Goal: Obtain resource: Obtain resource

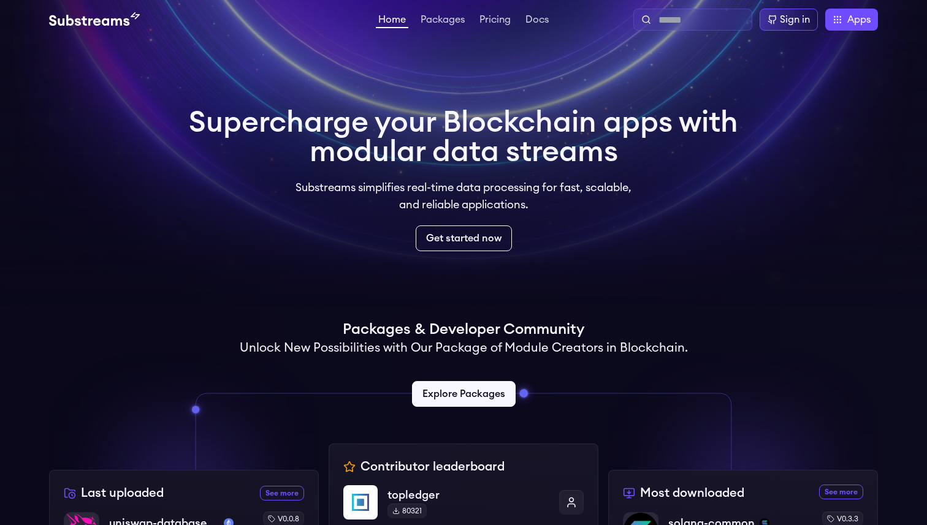
click at [676, 16] on input "text" at bounding box center [703, 20] width 88 height 15
type input "***"
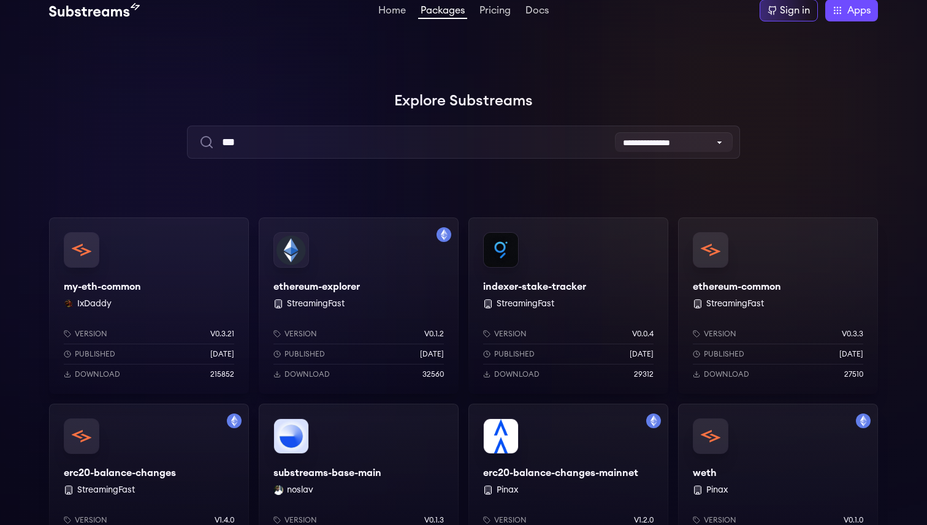
scroll to position [6, 0]
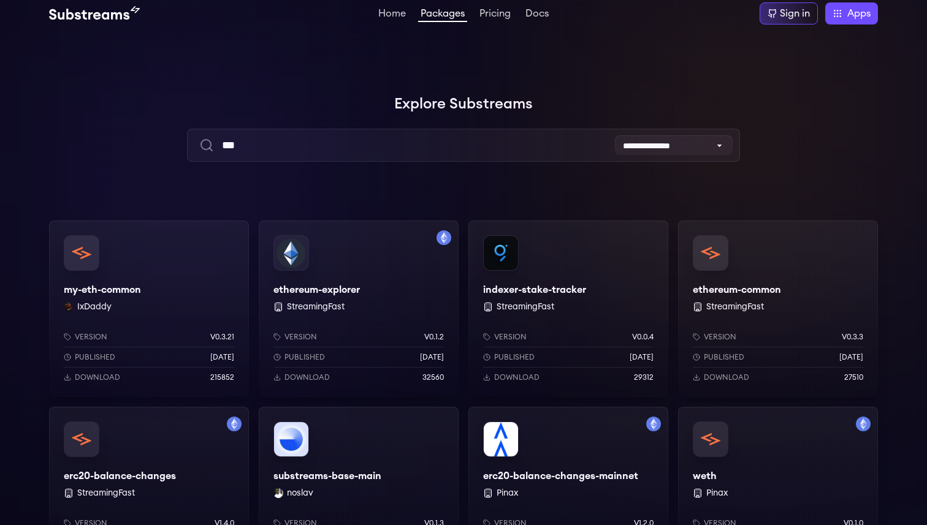
click at [201, 282] on div "my-eth-common IxDaddy Version v0.3.21 Published 3 months ago Download 215852" at bounding box center [149, 309] width 200 height 177
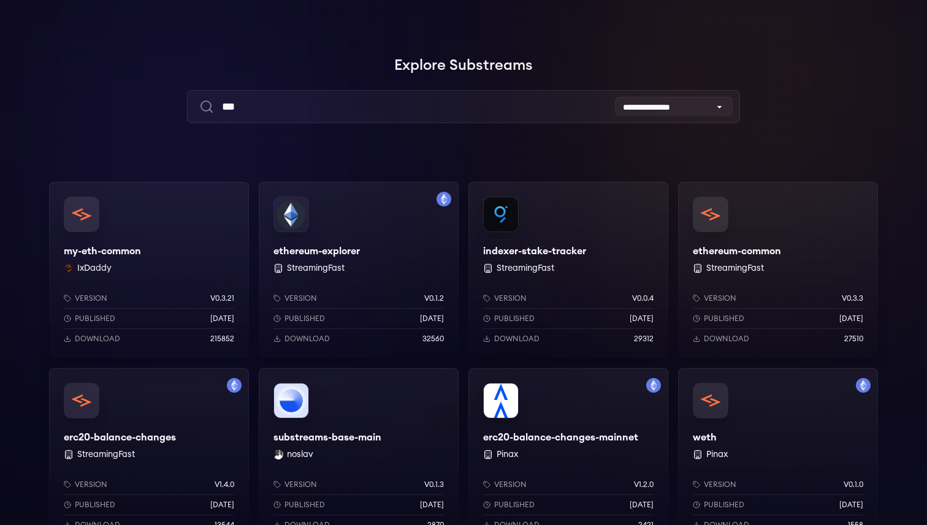
scroll to position [45, 0]
click at [763, 250] on div "ethereum-common StreamingFast Version v0.3.3 Published 2 months ago Download 27…" at bounding box center [778, 269] width 200 height 177
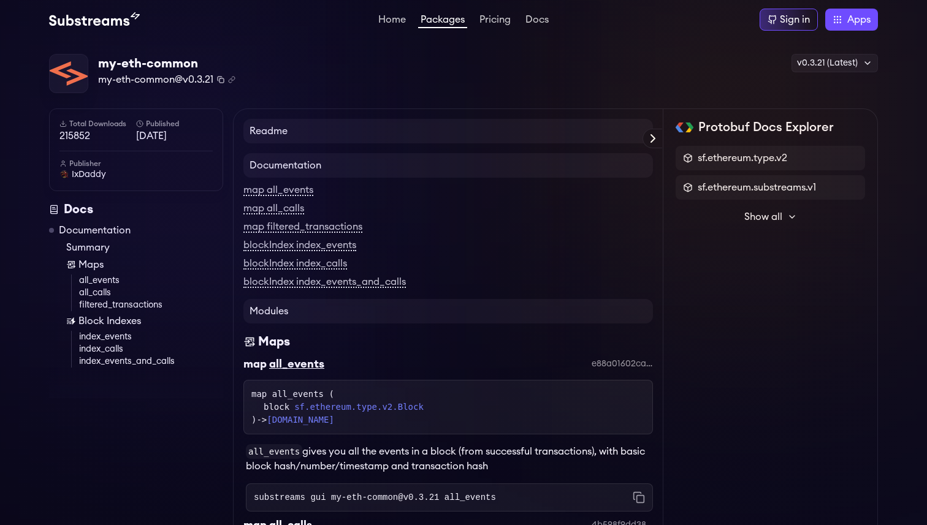
click at [222, 82] on icon "Copy package name and version" at bounding box center [220, 79] width 7 height 7
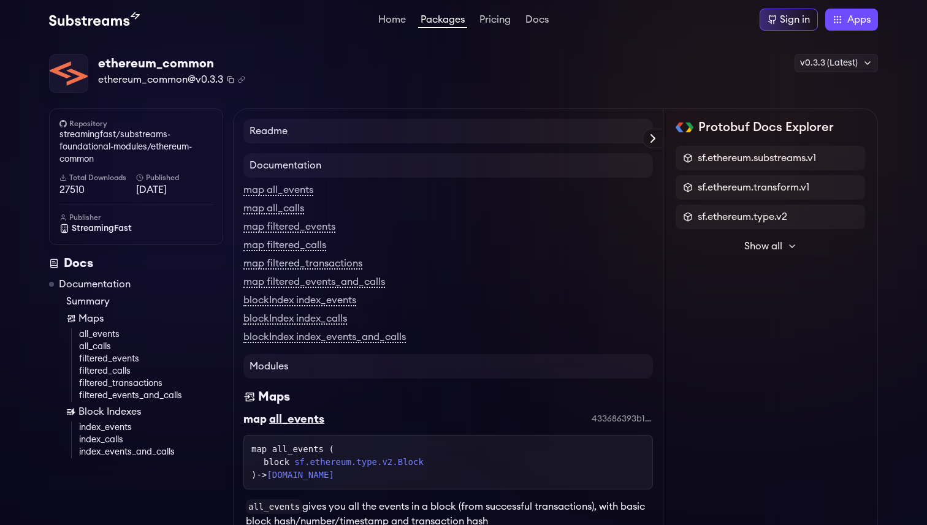
click at [229, 82] on rect "Copy package name and version" at bounding box center [231, 80] width 4 height 4
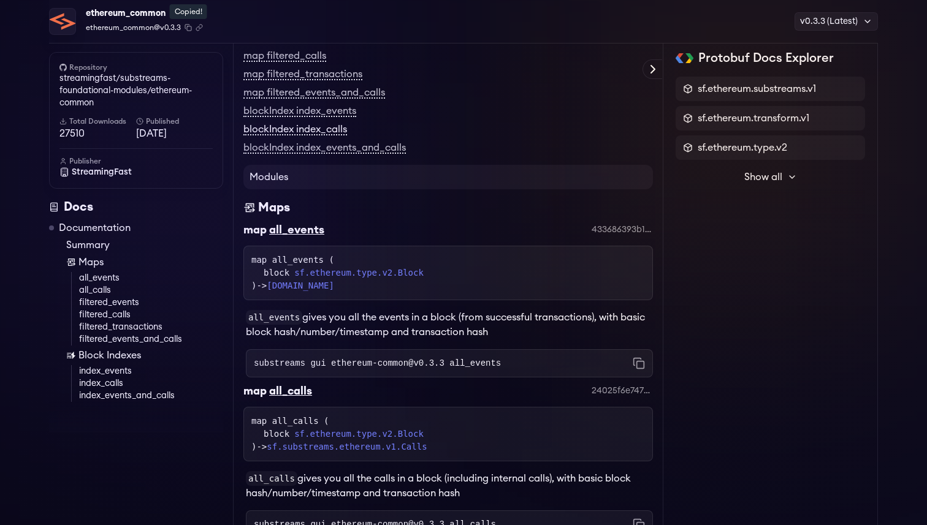
scroll to position [196, 0]
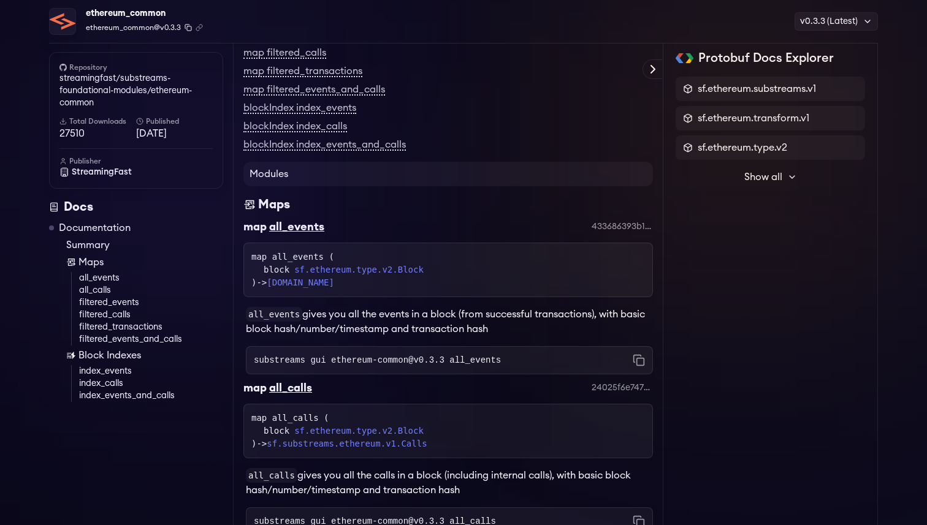
click at [190, 29] on icon "Copy package name and version" at bounding box center [188, 27] width 7 height 7
drag, startPoint x: 334, startPoint y: 230, endPoint x: 244, endPoint y: 230, distance: 90.1
click at [244, 230] on div "map all_events 433686393b184c57628660f7dbe6cfed4d72a9e9" at bounding box center [448, 230] width 410 height 25
copy h3 "map all_events"
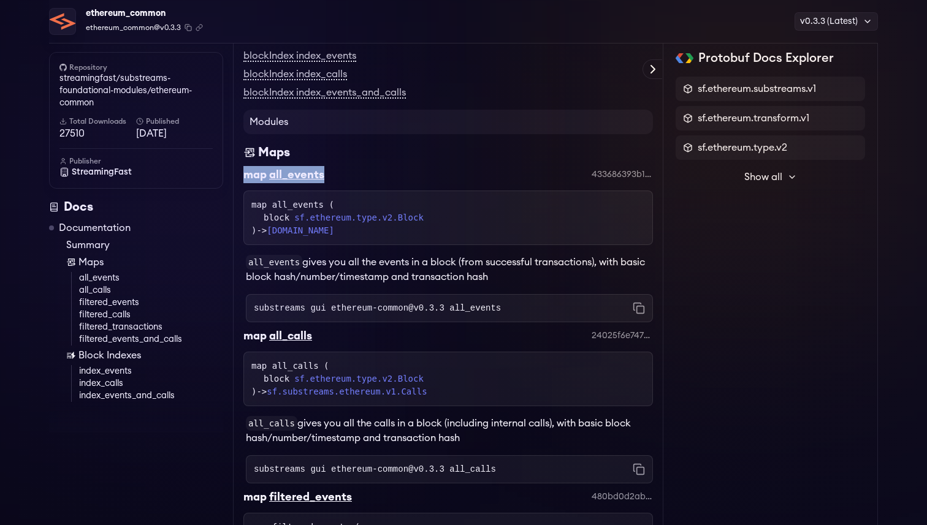
scroll to position [251, 0]
